Goal: Transaction & Acquisition: Subscribe to service/newsletter

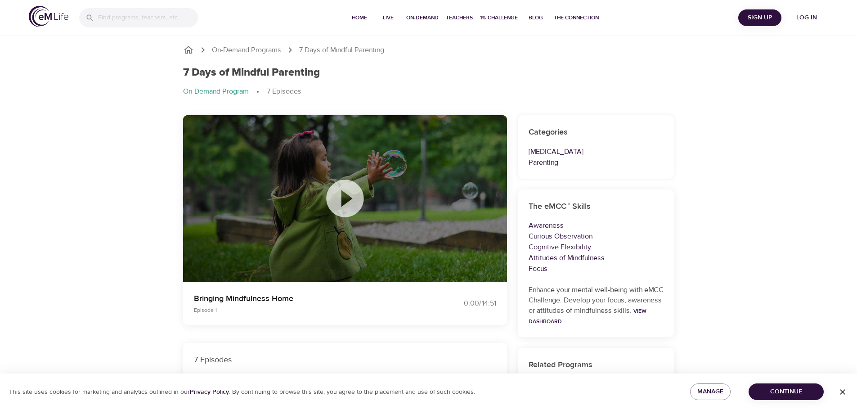
click at [324, 195] on icon at bounding box center [345, 198] width 45 height 45
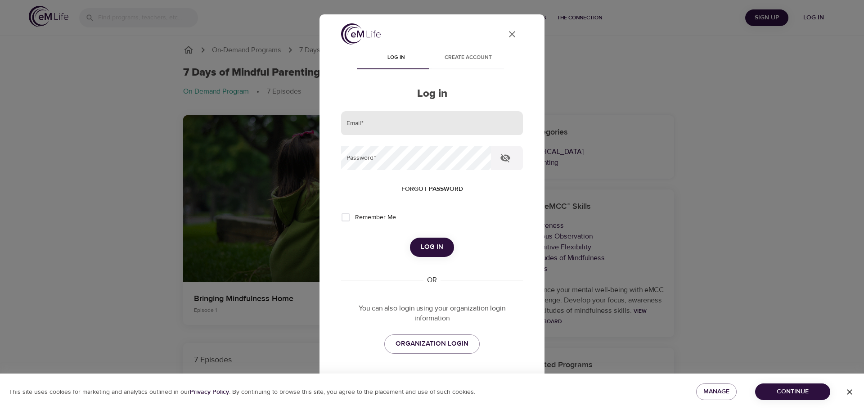
click at [393, 122] on input "email" at bounding box center [432, 123] width 182 height 24
type input "clrose@vailresorts.com"
click at [435, 345] on span "ORGANIZATION LOGIN" at bounding box center [431, 344] width 73 height 12
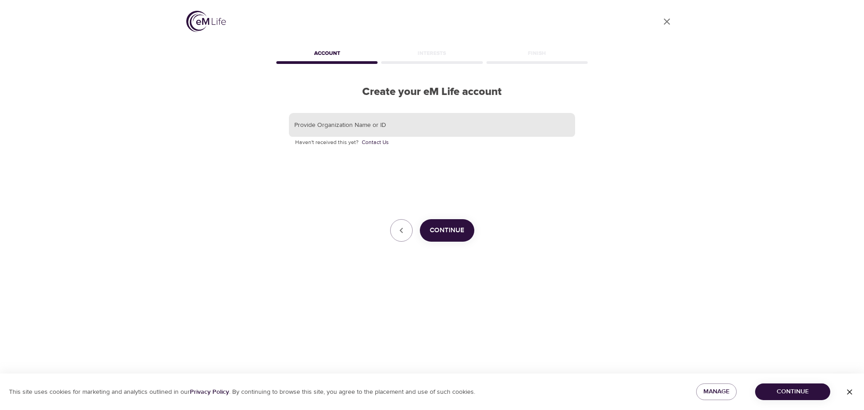
click at [404, 128] on input "text" at bounding box center [432, 125] width 286 height 24
type input "m"
paste input "vaileap"
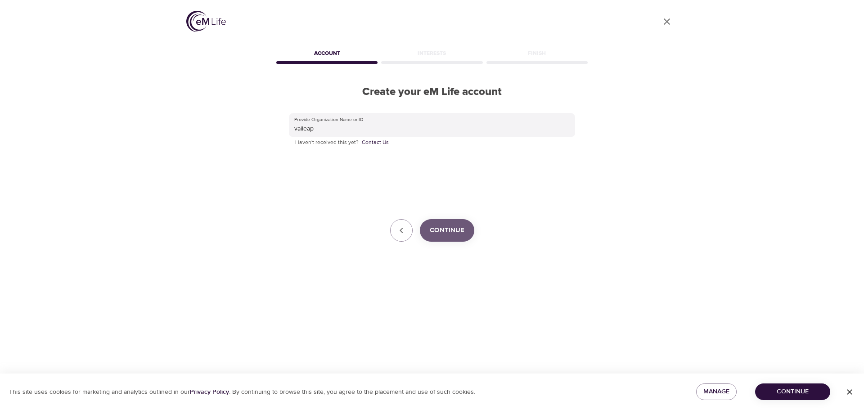
click at [449, 227] on span "Continue" at bounding box center [447, 230] width 35 height 12
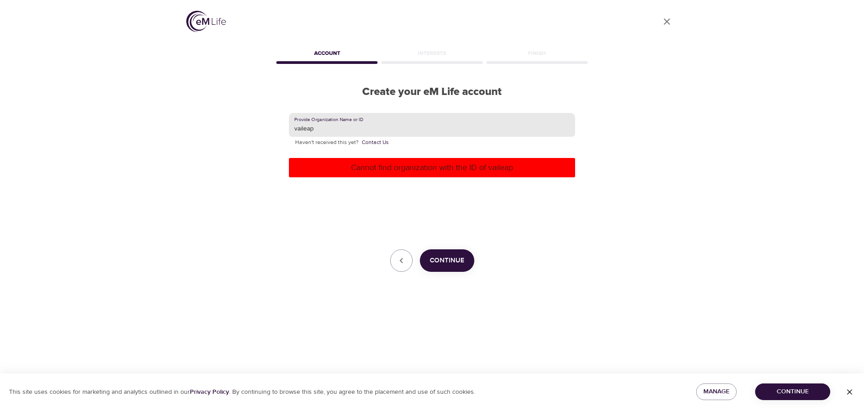
drag, startPoint x: 348, startPoint y: 127, endPoint x: 17, endPoint y: 120, distance: 331.2
click at [22, 120] on div "User Profile Account Interests Finish Create your eM Life account Provide Organ…" at bounding box center [432, 205] width 864 height 410
type input "mines"
click at [431, 257] on span "Continue" at bounding box center [447, 261] width 35 height 12
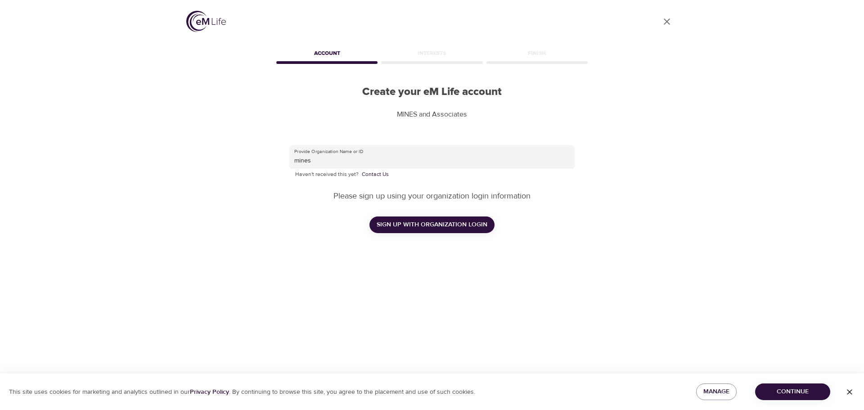
click at [426, 224] on span "SIGN UP WITH ORGANIZATION LOGIN" at bounding box center [432, 224] width 111 height 11
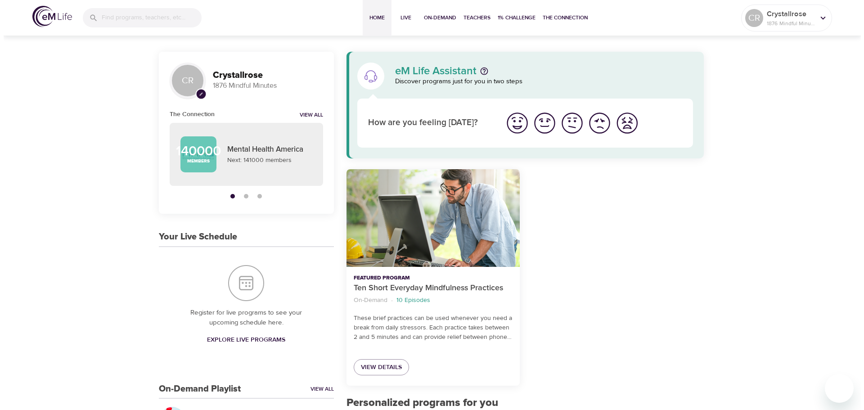
scroll to position [180, 0]
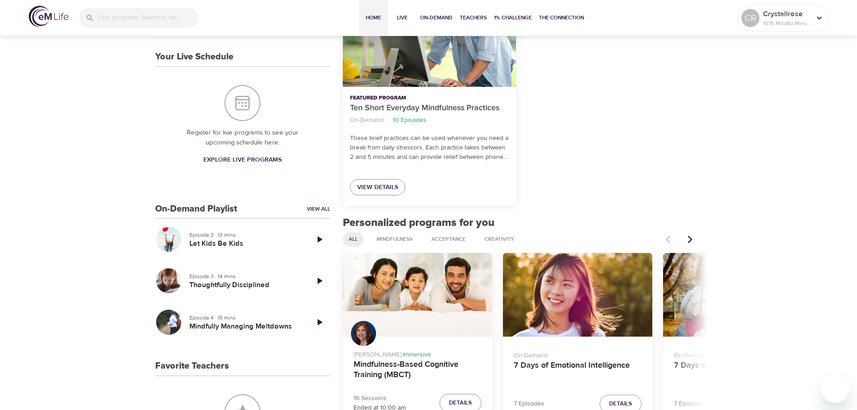
click at [319, 202] on div "CR pencil Crystallrose 1876 Mindful Minutes The Connection View All 140000 Memb…" at bounding box center [242, 258] width 175 height 773
click at [311, 209] on link "View All" at bounding box center [318, 209] width 23 height 8
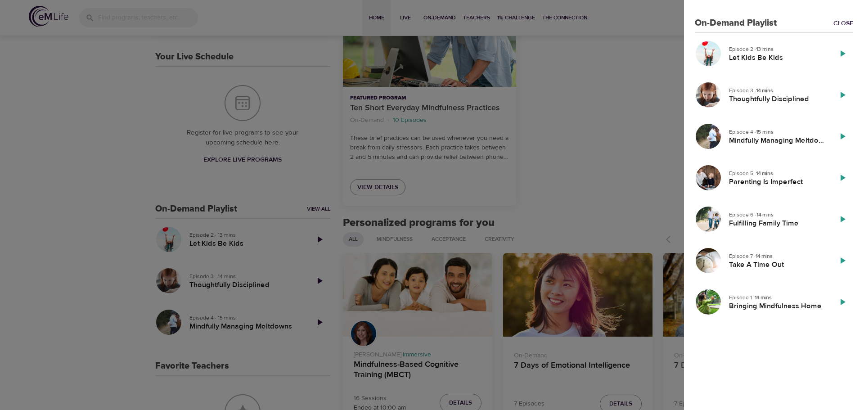
click at [754, 305] on h5 "Bringing Mindfulness Home" at bounding box center [776, 305] width 95 height 9
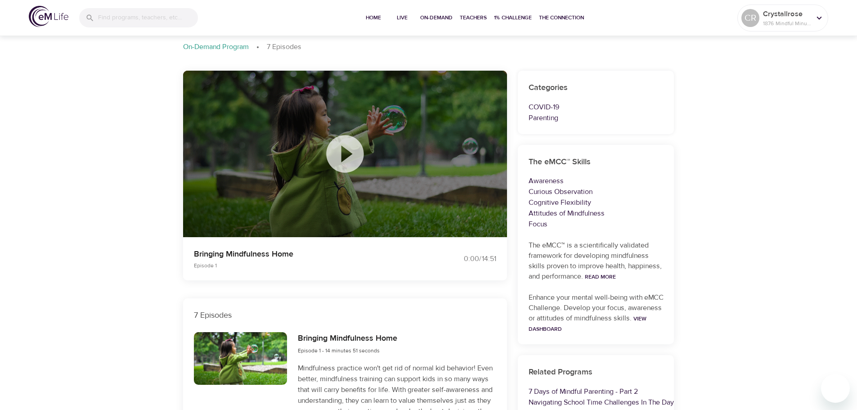
scroll to position [180, 0]
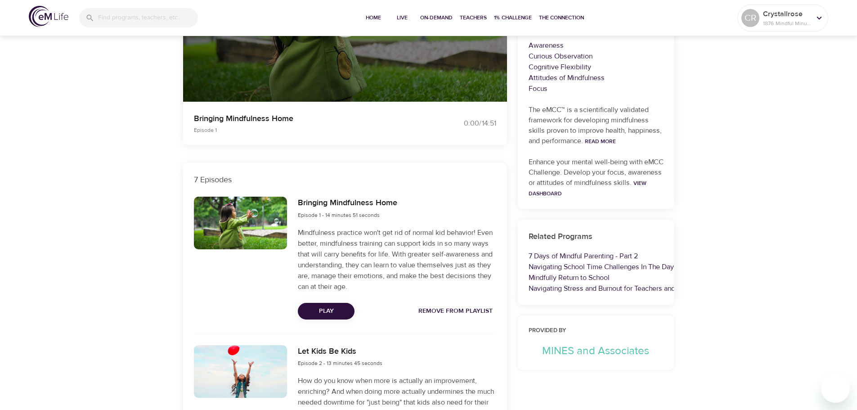
click at [329, 311] on span "Play" at bounding box center [326, 310] width 42 height 11
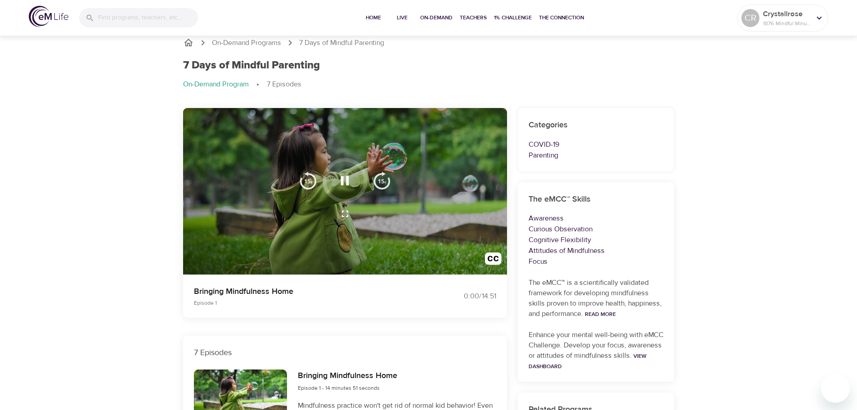
scroll to position [0, 0]
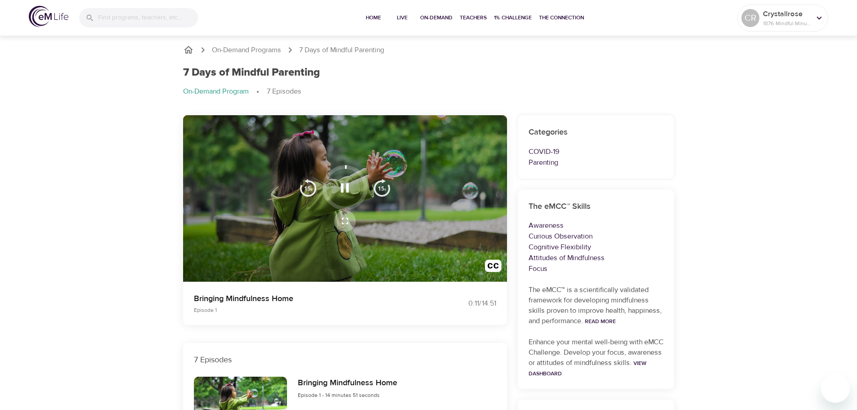
click at [345, 219] on icon "button" at bounding box center [345, 220] width 11 height 11
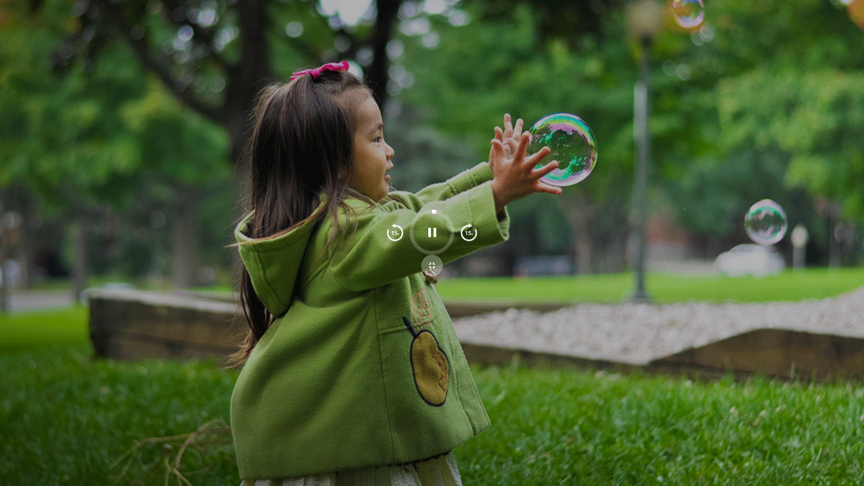
click at [434, 265] on icon "button" at bounding box center [431, 265] width 11 height 11
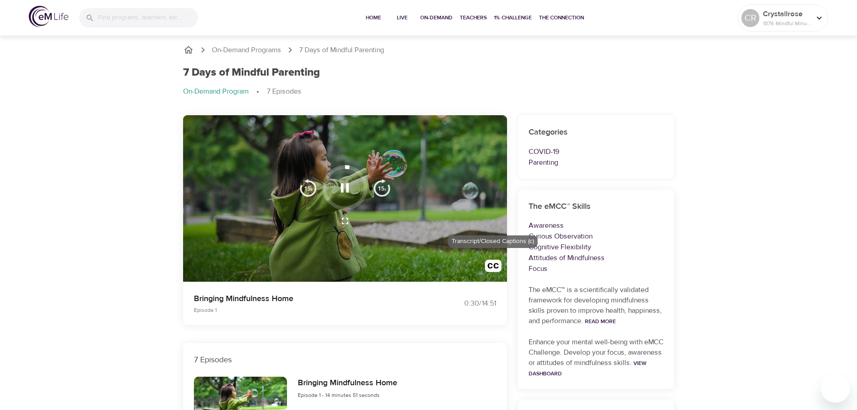
click at [489, 265] on img "button" at bounding box center [493, 268] width 17 height 17
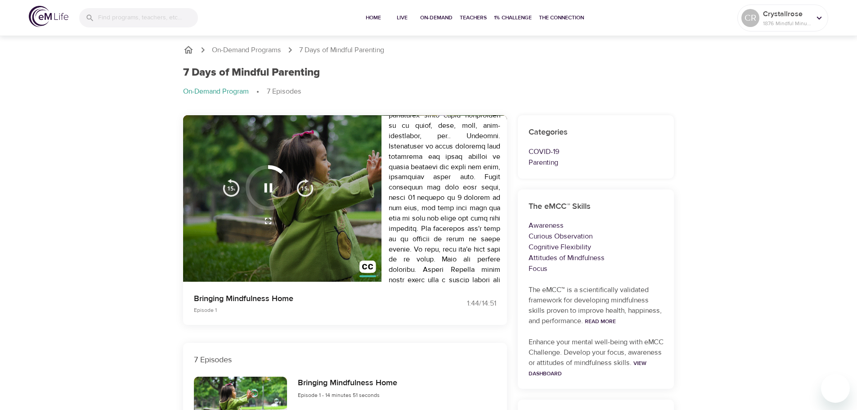
scroll to position [396, 0]
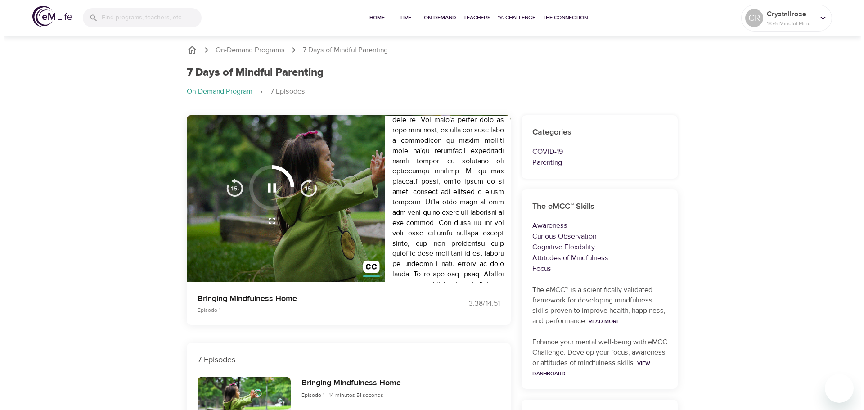
scroll to position [819, 0]
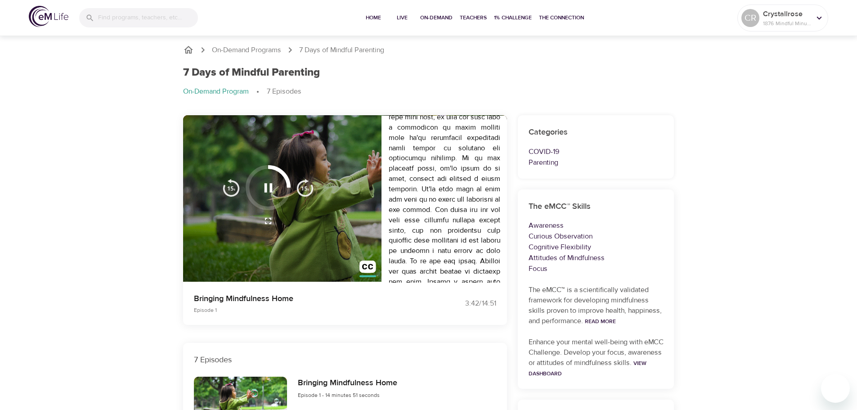
click at [272, 185] on icon "button" at bounding box center [268, 187] width 8 height 9
